Goal: Communication & Community: Answer question/provide support

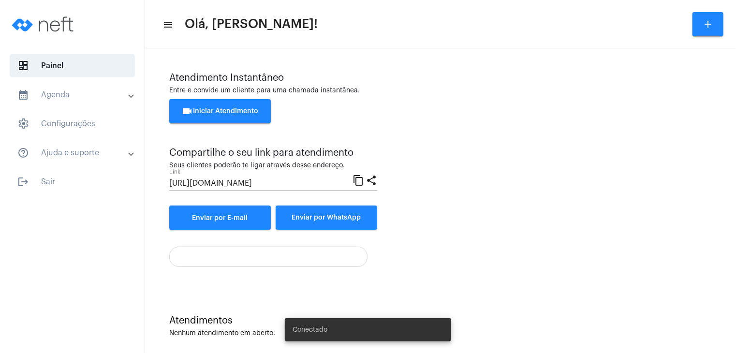
click at [222, 109] on span "videocam Iniciar Atendimento" at bounding box center [220, 111] width 77 height 7
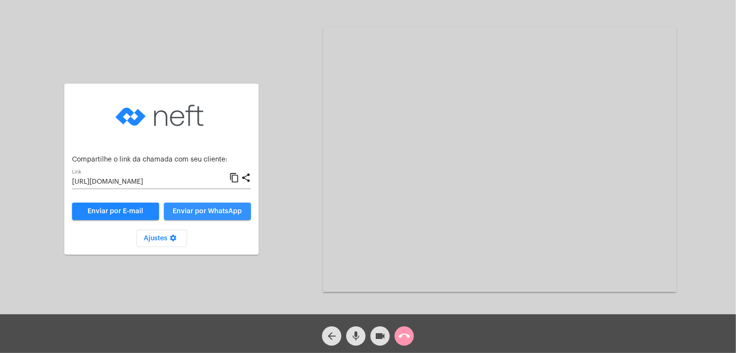
click at [210, 208] on span "Enviar por WhatsApp" at bounding box center [207, 211] width 69 height 7
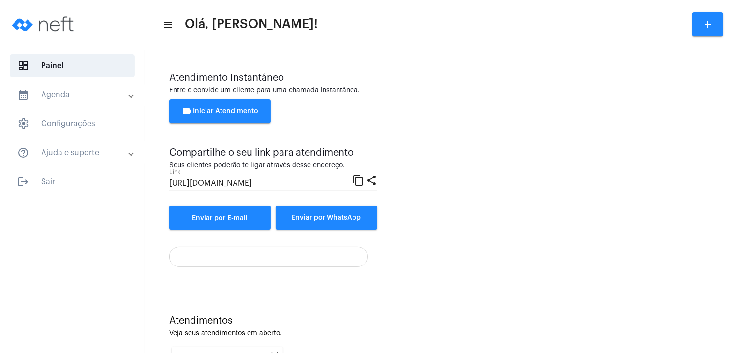
scroll to position [132, 0]
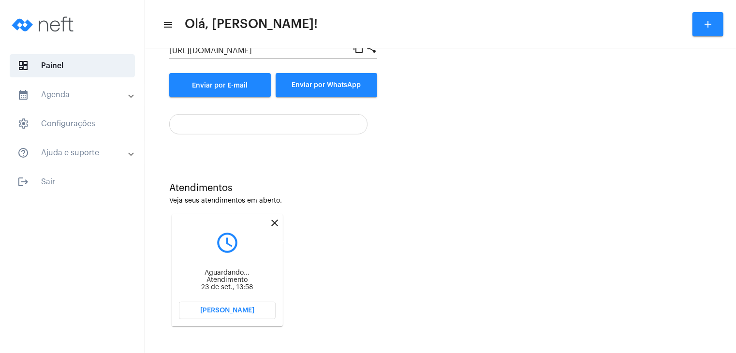
click at [275, 223] on mat-icon "close" at bounding box center [275, 223] width 12 height 12
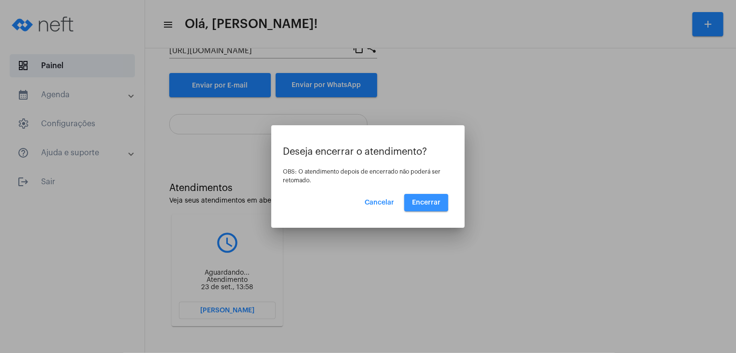
click at [421, 202] on span "Encerrar" at bounding box center [426, 202] width 29 height 7
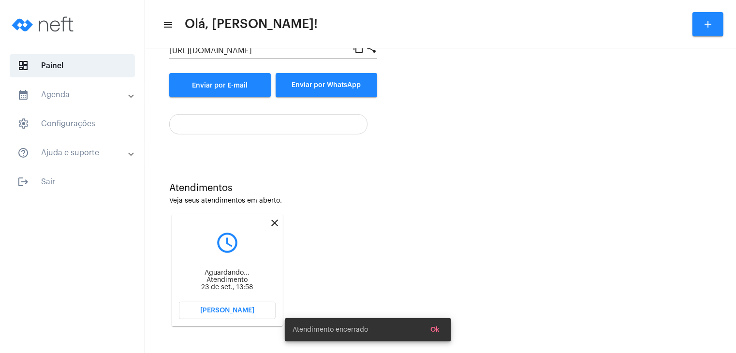
scroll to position [8, 0]
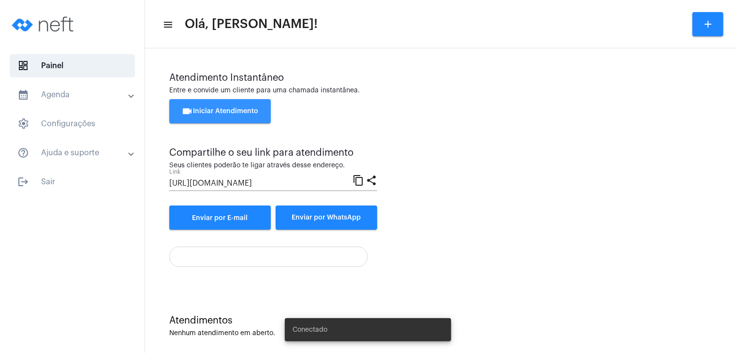
click at [219, 107] on button "videocam Iniciar Atendimento" at bounding box center [219, 111] width 101 height 24
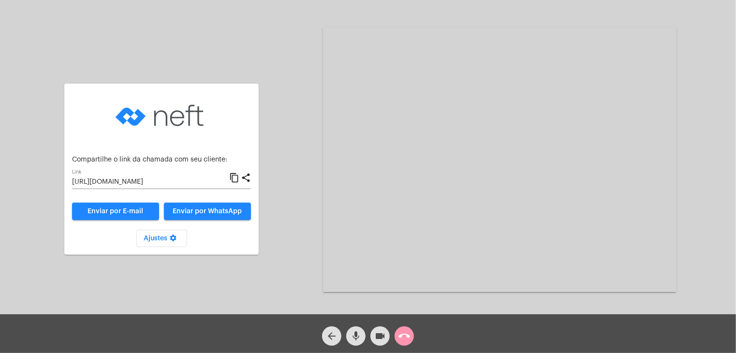
click at [214, 210] on span "Enviar por WhatsApp" at bounding box center [207, 211] width 69 height 7
